Goal: Navigation & Orientation: Find specific page/section

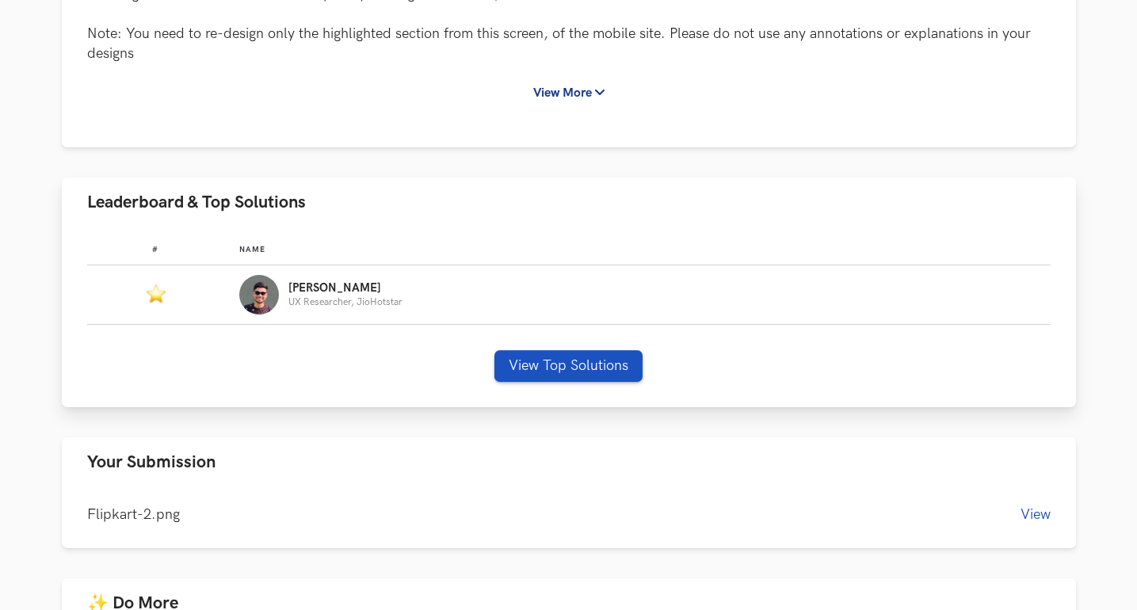
scroll to position [532, 0]
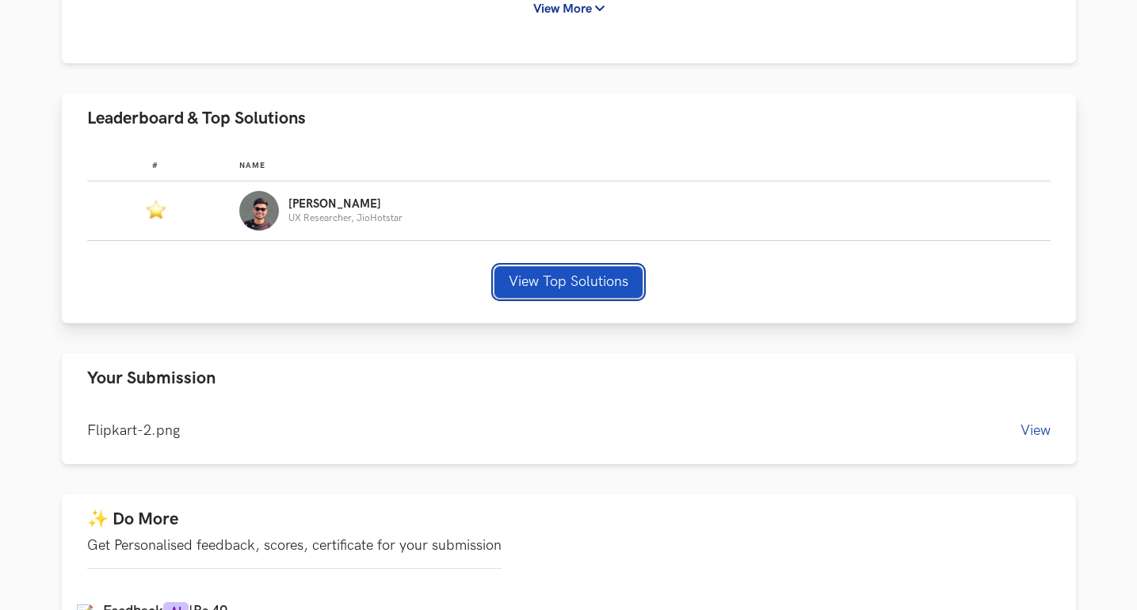
click at [535, 282] on button "View Top Solutions" at bounding box center [568, 282] width 148 height 32
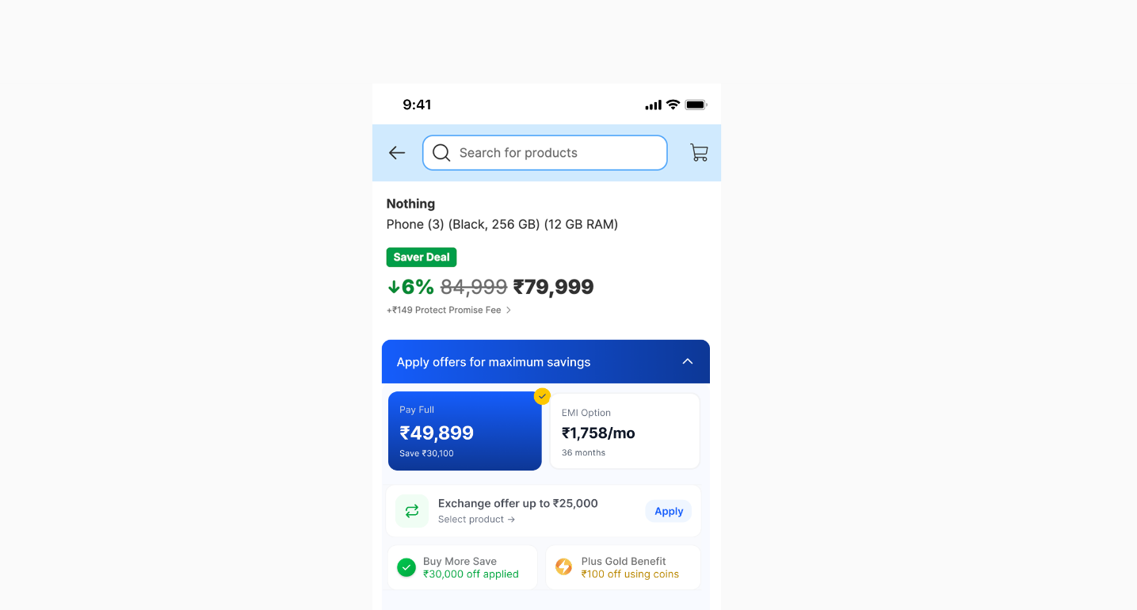
scroll to position [517, 0]
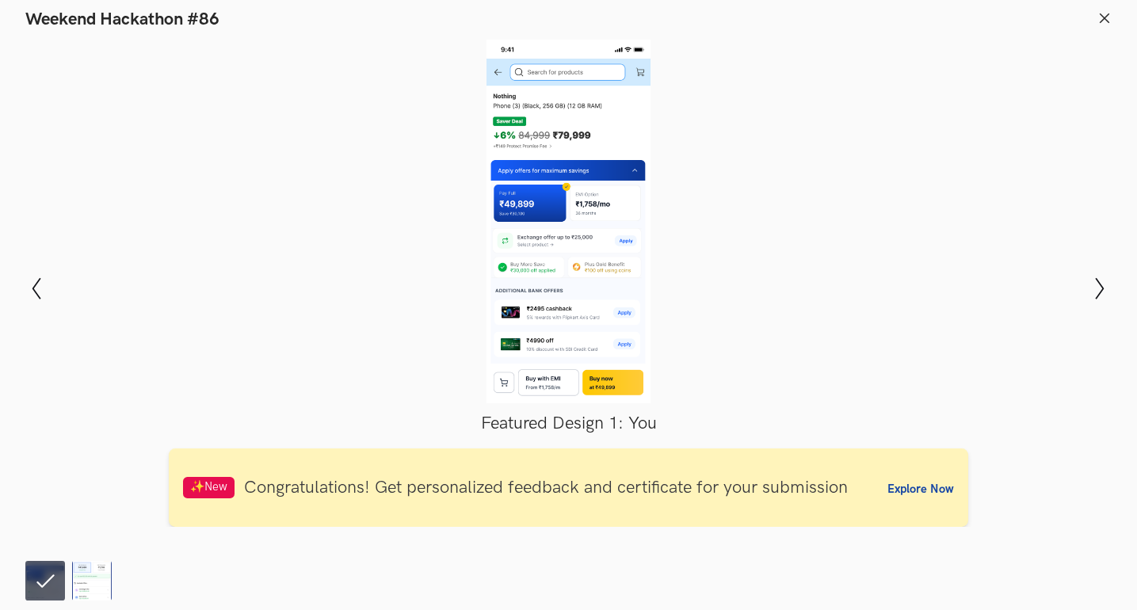
click at [92, 578] on img at bounding box center [92, 581] width 40 height 40
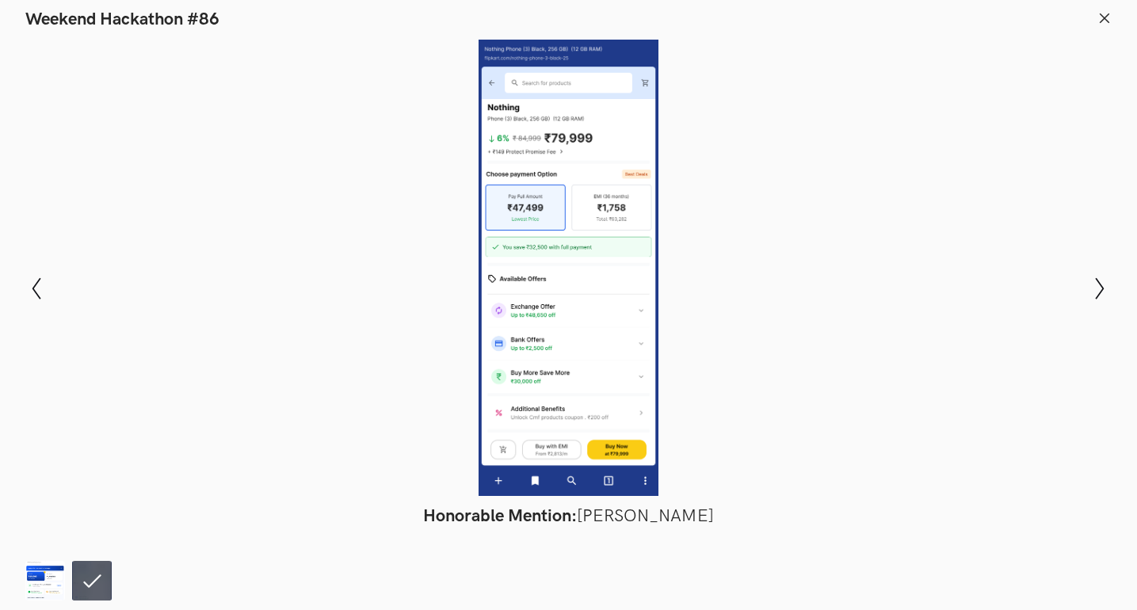
click at [55, 579] on img at bounding box center [45, 581] width 40 height 40
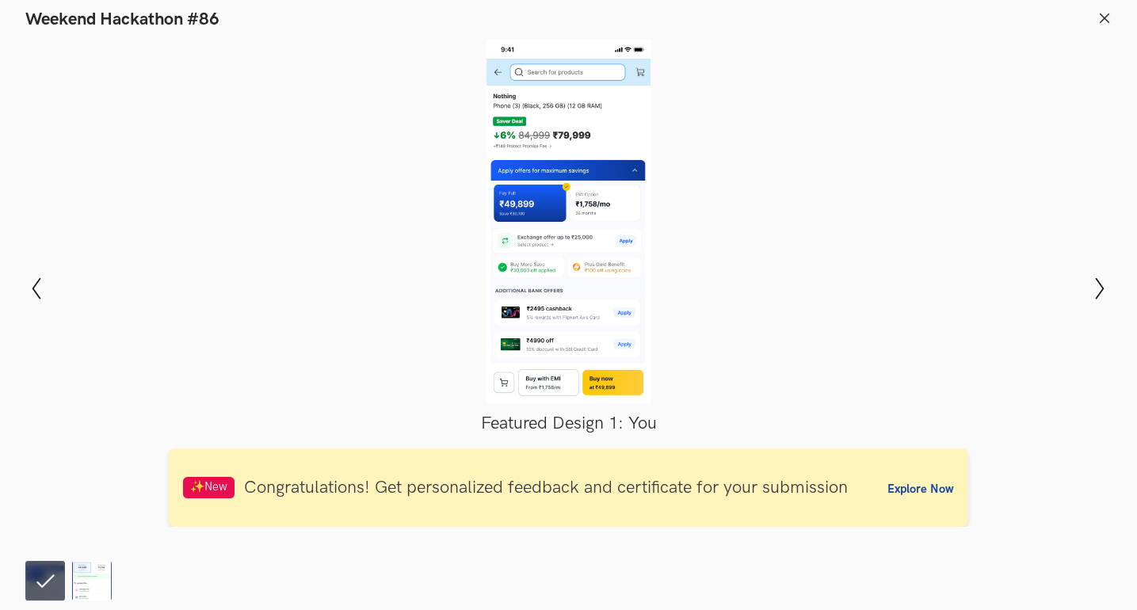
scroll to position [517, 0]
click at [1099, 16] on icon at bounding box center [1104, 18] width 14 height 14
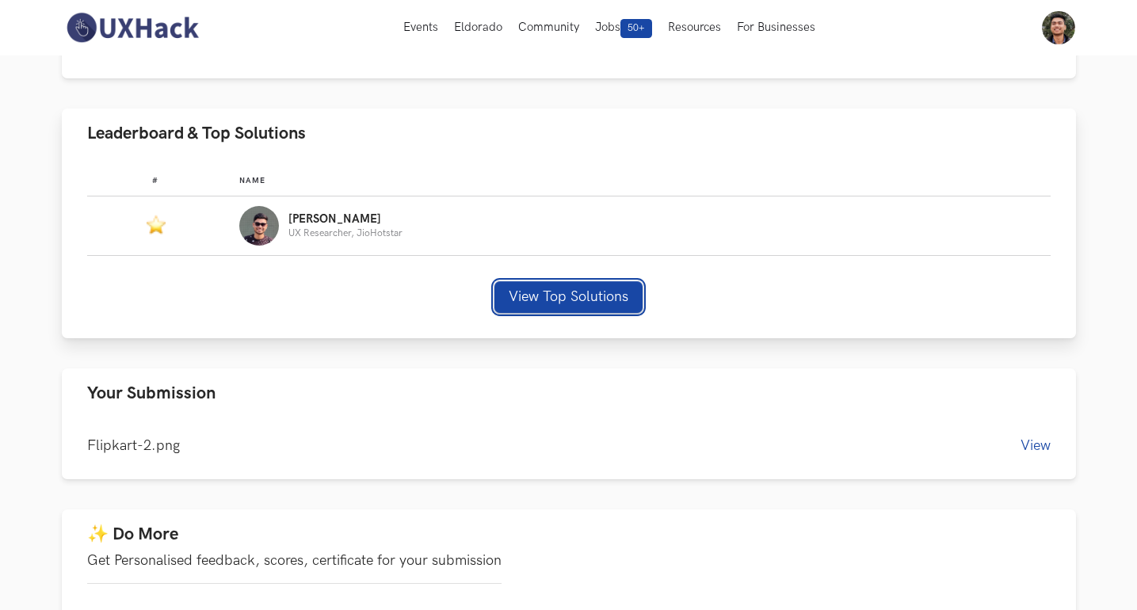
scroll to position [0, 0]
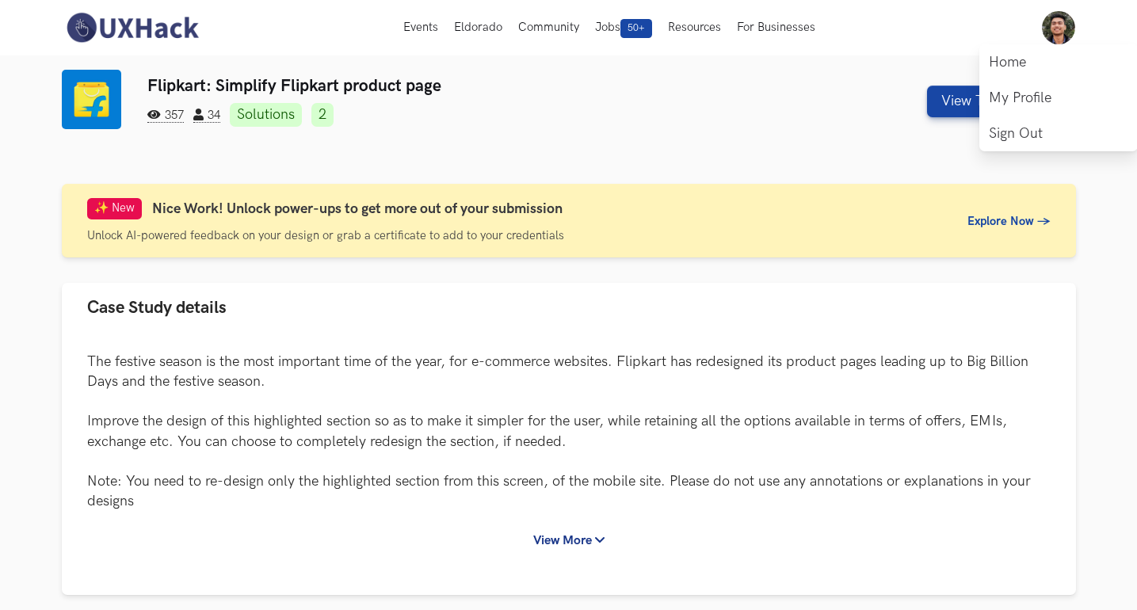
click at [1059, 24] on img at bounding box center [1058, 27] width 33 height 33
click at [1035, 90] on link "My Profile" at bounding box center [1058, 98] width 158 height 36
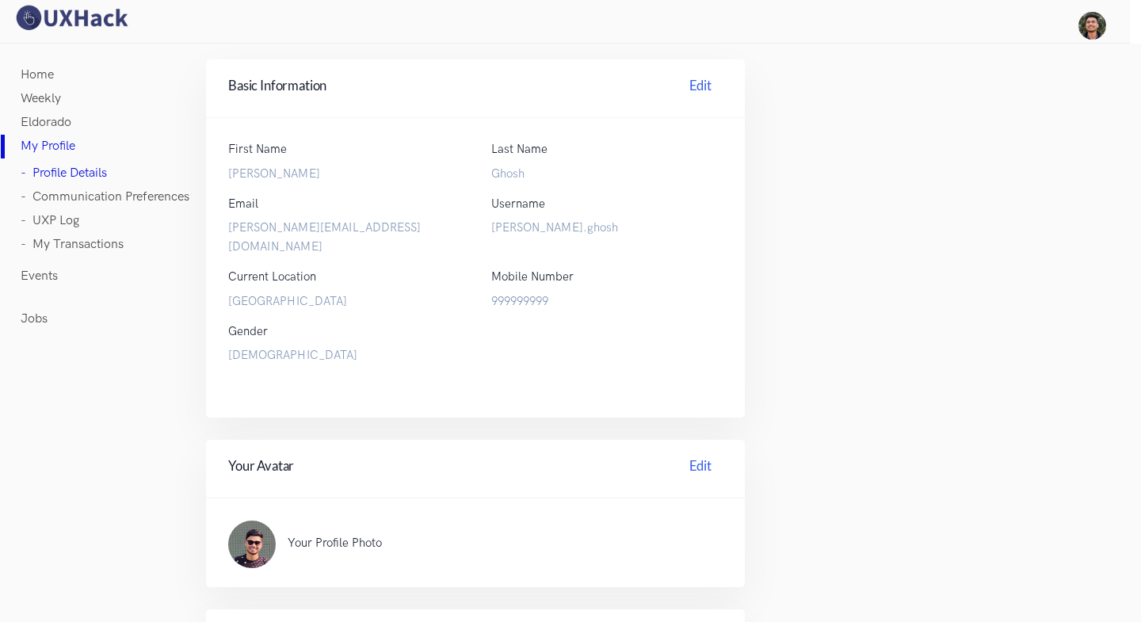
click at [68, 219] on link "- UXP Log" at bounding box center [50, 221] width 59 height 24
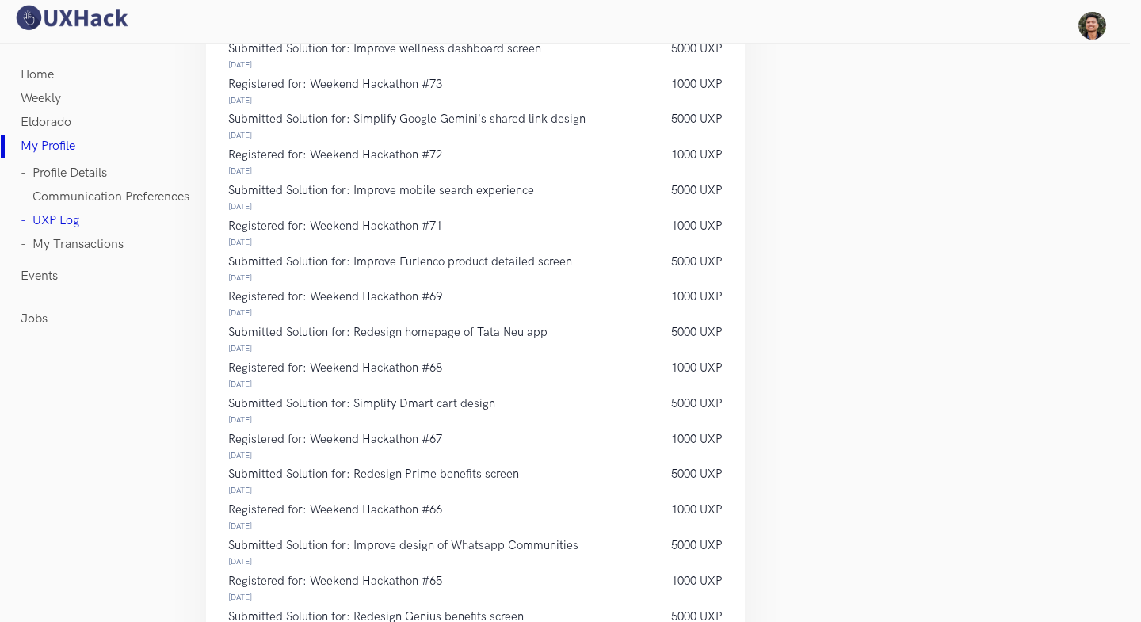
scroll to position [9, 0]
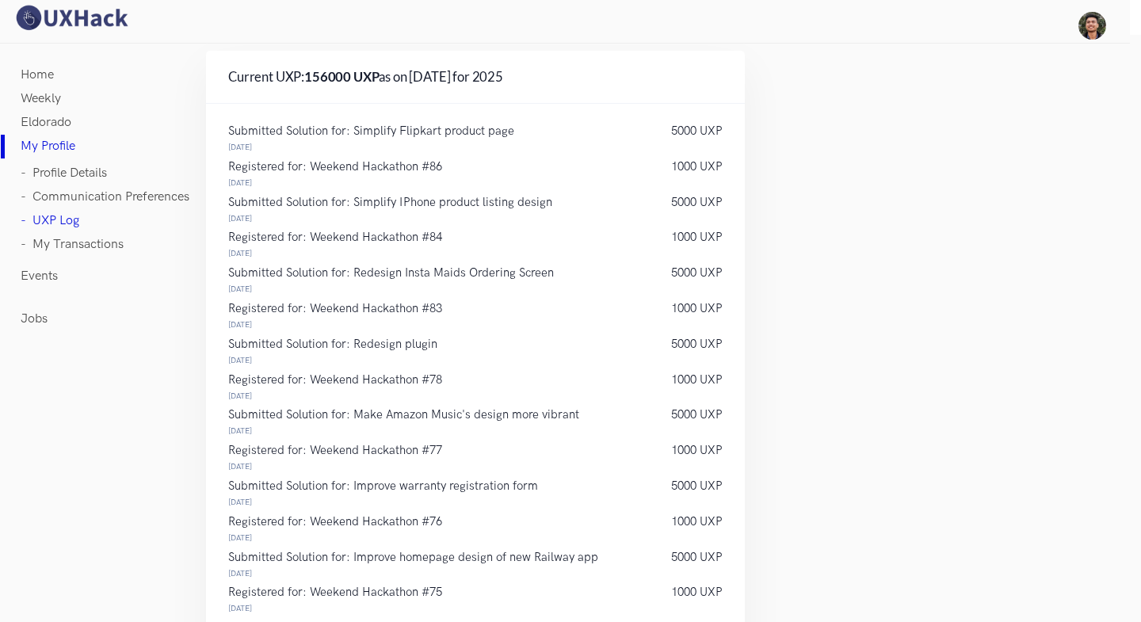
click at [66, 147] on link "My Profile" at bounding box center [48, 147] width 55 height 24
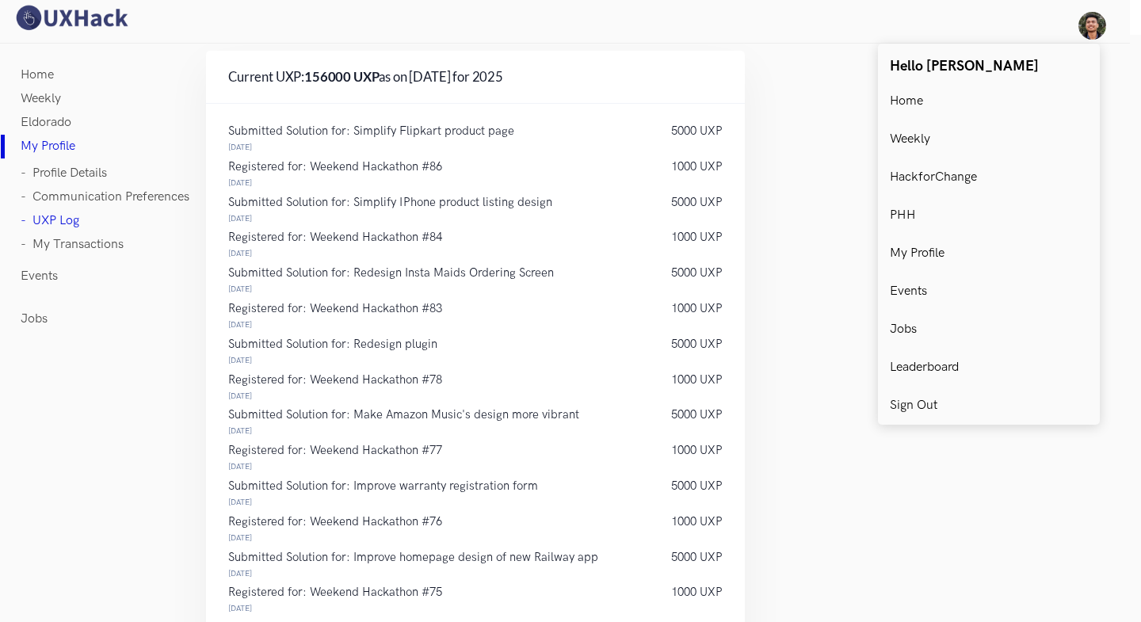
click at [1095, 29] on img at bounding box center [1092, 26] width 28 height 28
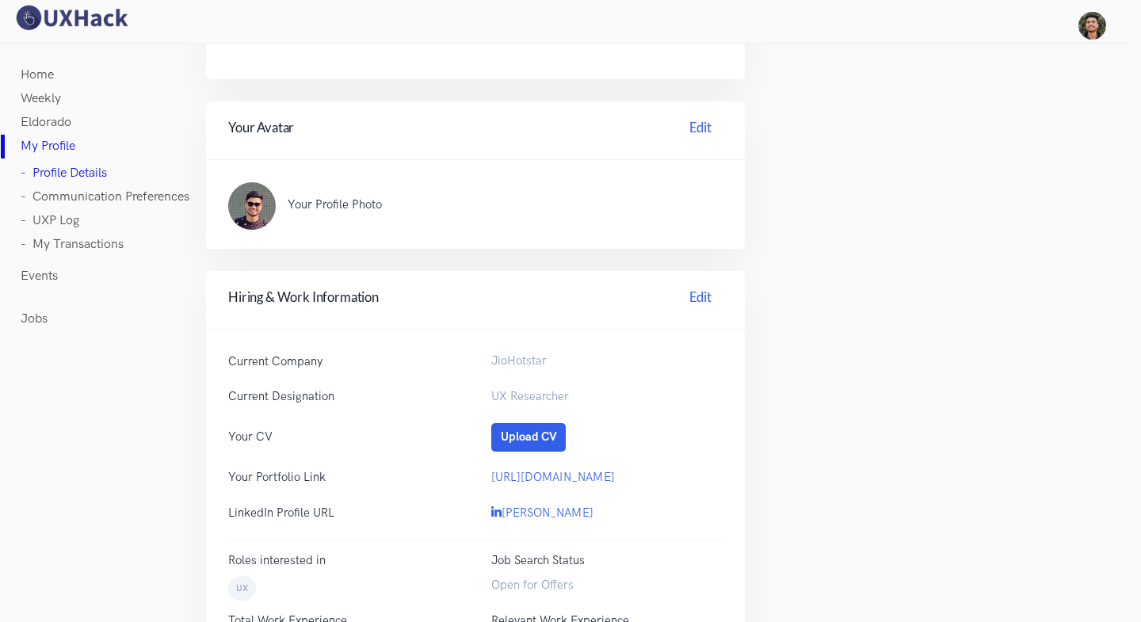
scroll to position [297, 0]
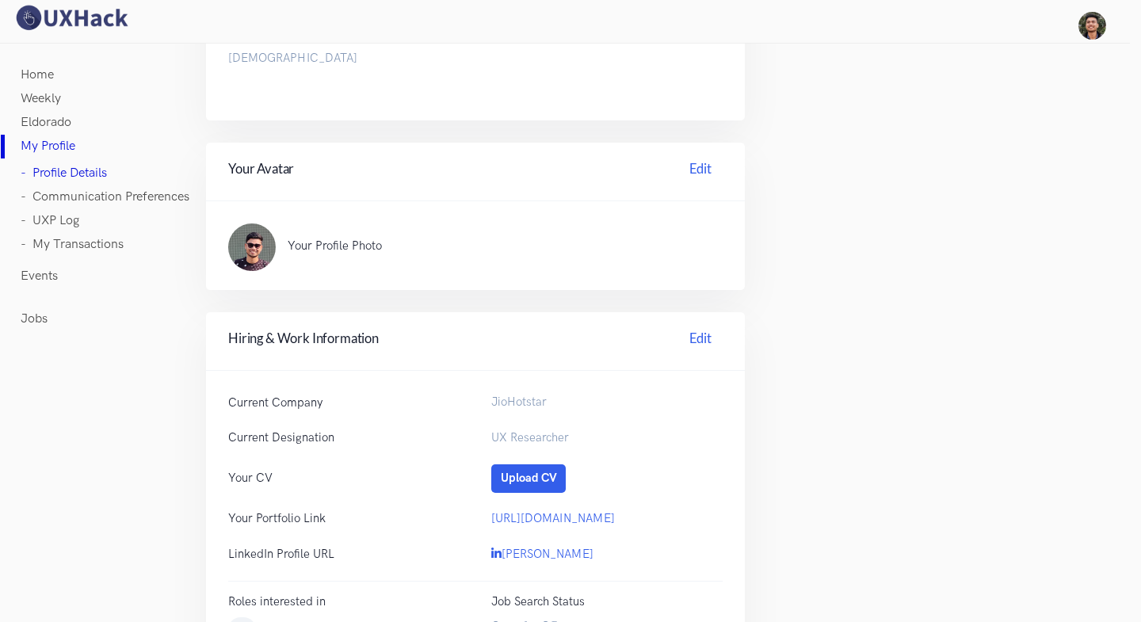
click at [40, 320] on link "Jobs" at bounding box center [34, 319] width 27 height 24
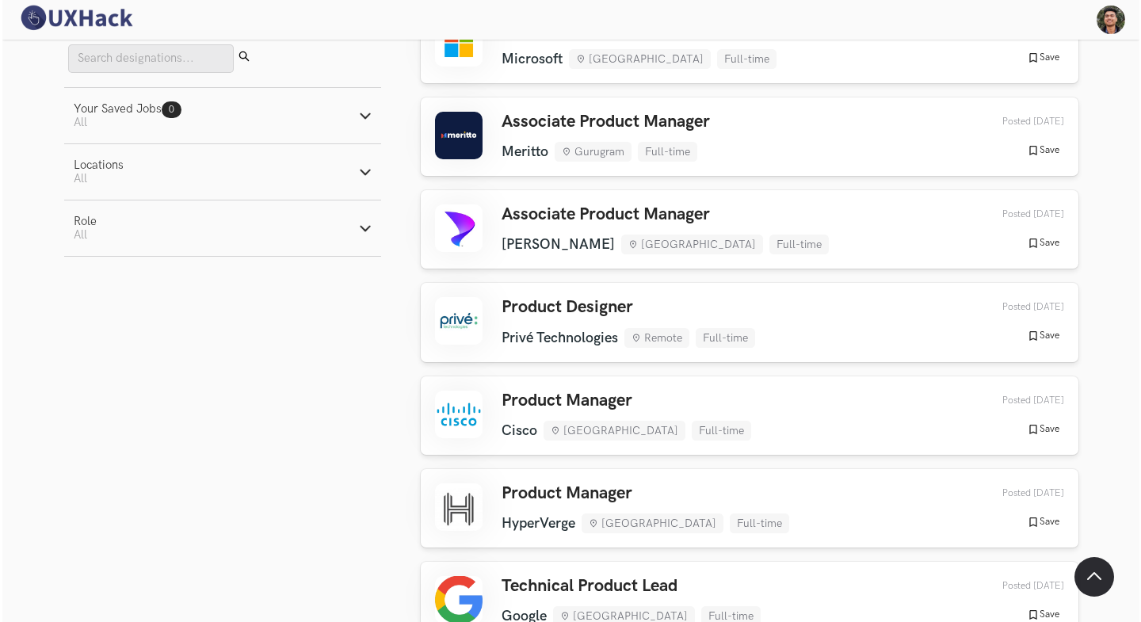
scroll to position [2248, 0]
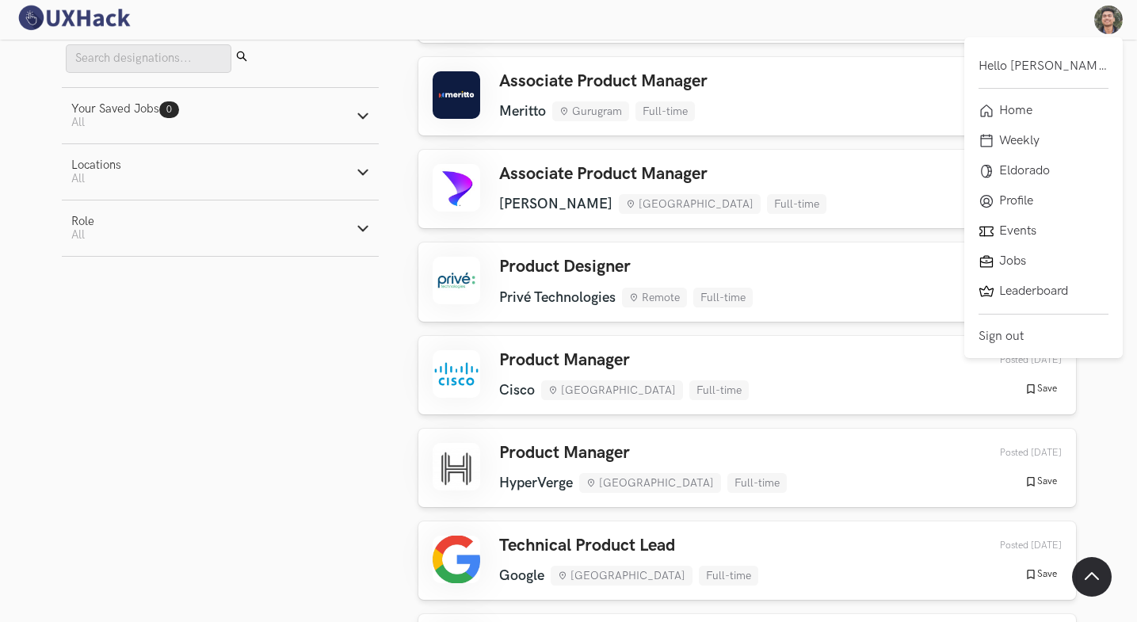
click at [1104, 21] on img at bounding box center [1108, 20] width 29 height 29
